Goal: Check status: Check status

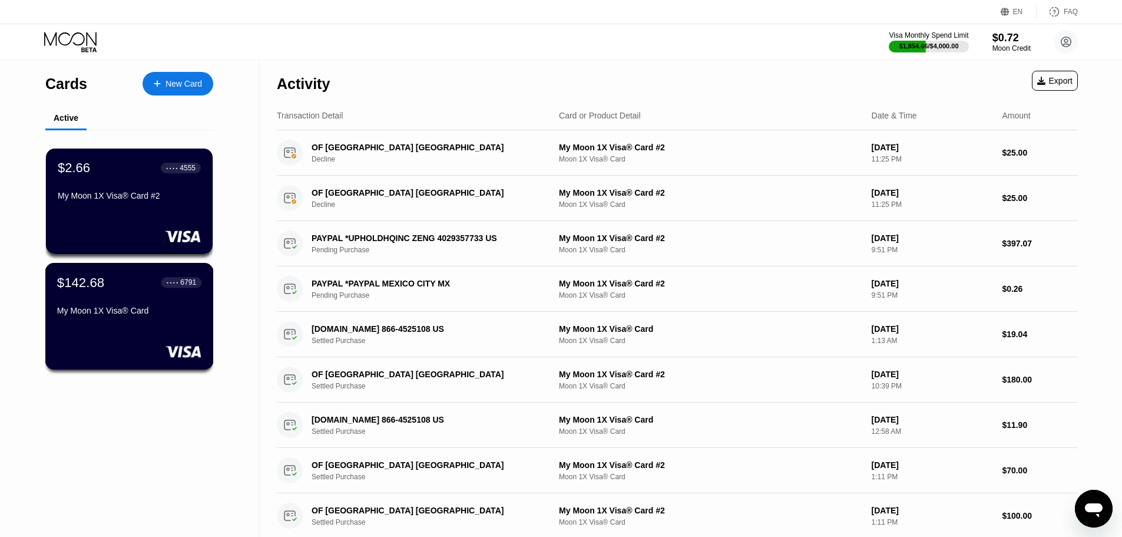
click at [133, 284] on div "$142.68 ● ● ● ● 6791" at bounding box center [129, 281] width 144 height 15
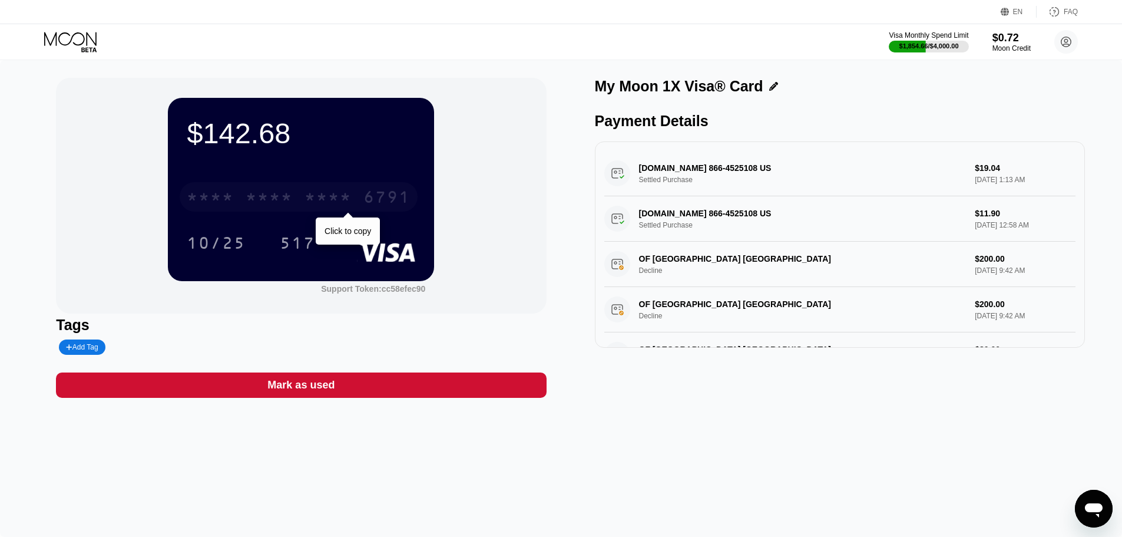
click at [350, 186] on div "* * * * * * * * * * * * 6791" at bounding box center [299, 196] width 238 height 29
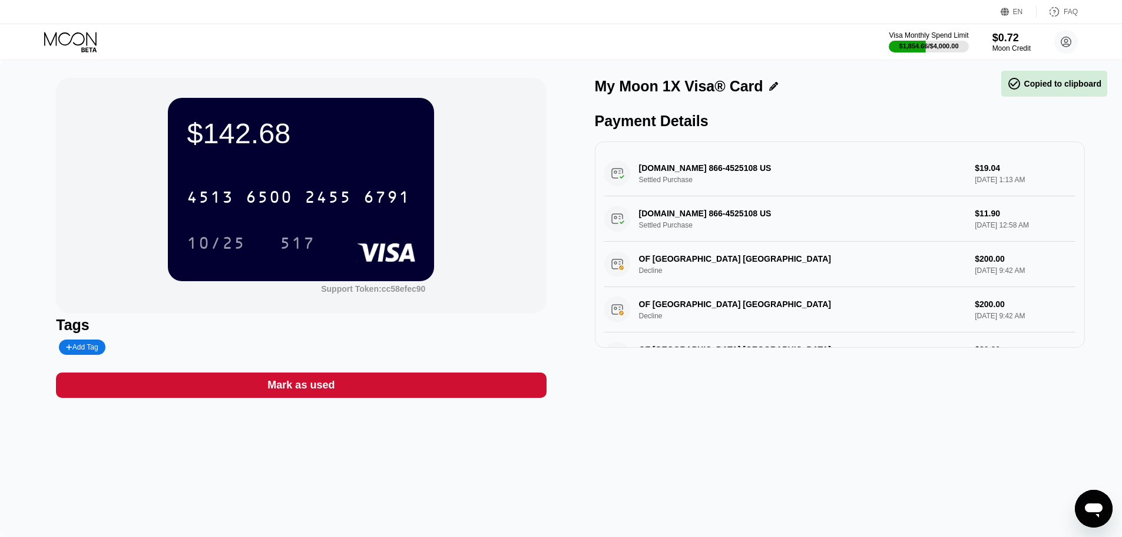
drag, startPoint x: 213, startPoint y: 246, endPoint x: 238, endPoint y: 244, distance: 25.4
click at [213, 245] on div "10/25" at bounding box center [216, 244] width 59 height 19
drag, startPoint x: 545, startPoint y: 45, endPoint x: 519, endPoint y: 46, distance: 26.5
click at [520, 46] on div "Visa Monthly Spend Limit $1,854.66 / $4,000.00 $0.72 Moon Credit [EMAIL_ADDRESS…" at bounding box center [561, 41] width 1122 height 35
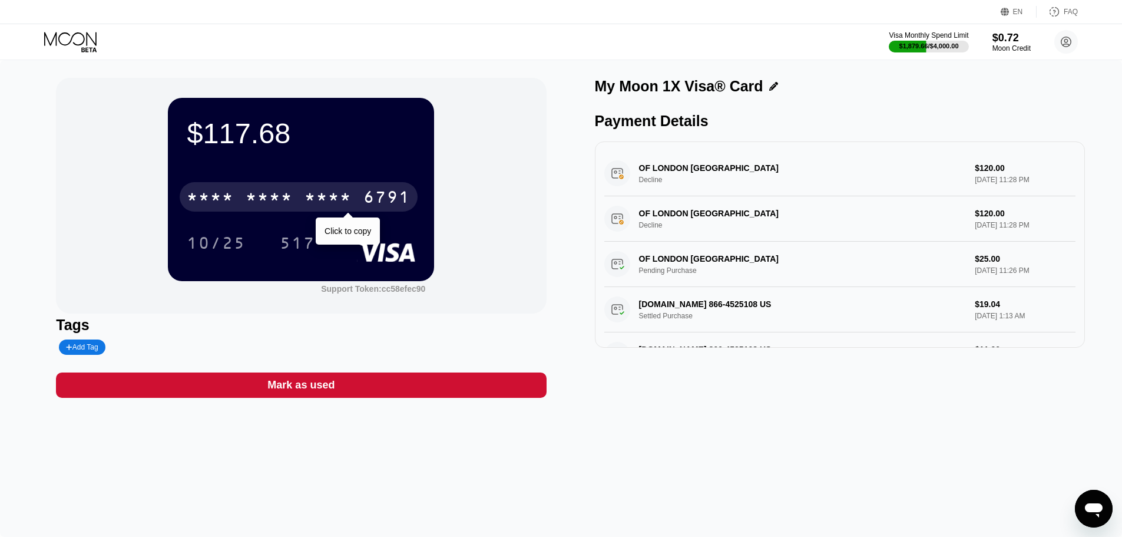
click at [338, 196] on div "* * * *" at bounding box center [328, 198] width 47 height 19
